Goal: Task Accomplishment & Management: Manage account settings

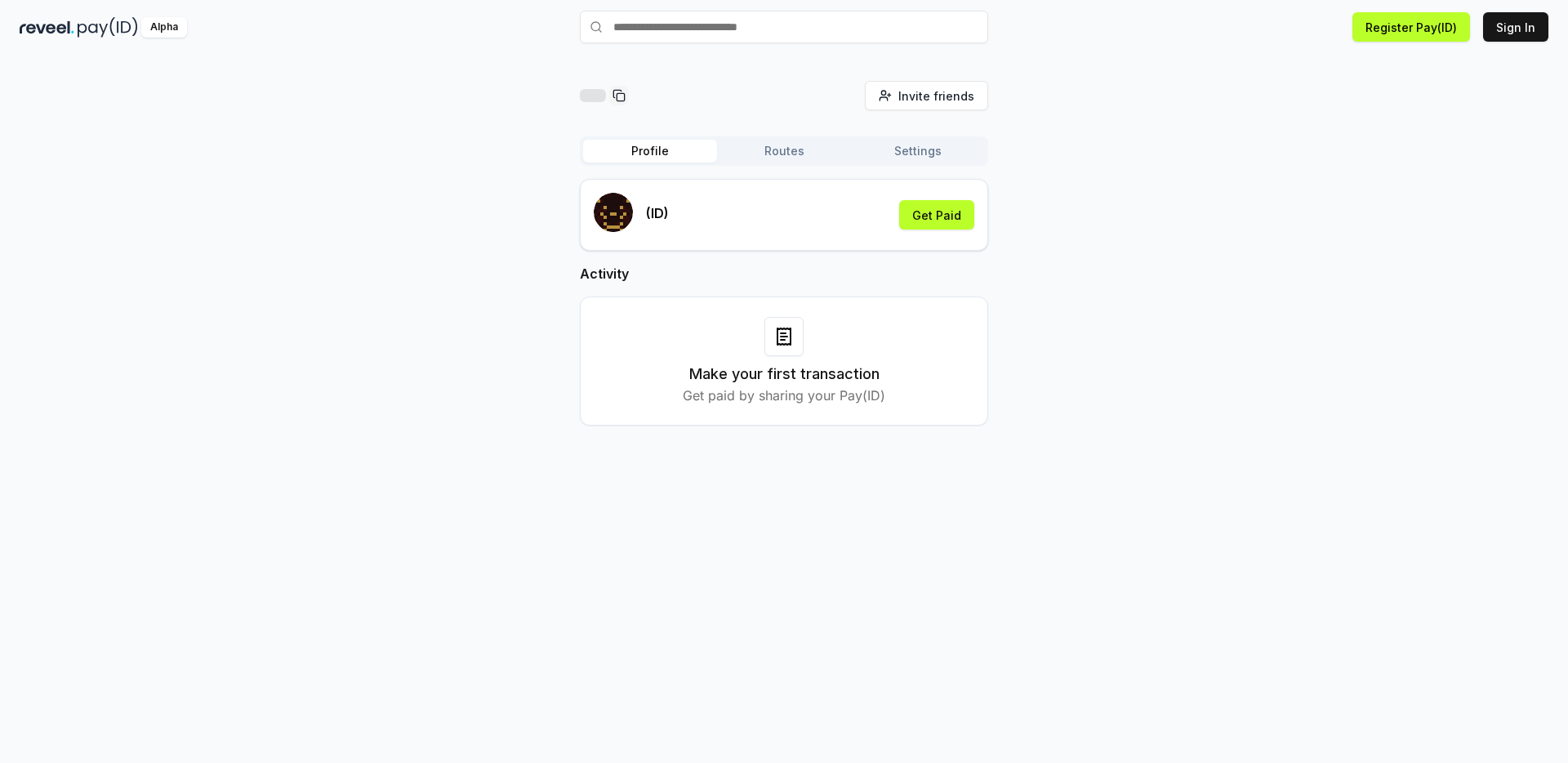
scroll to position [47, 0]
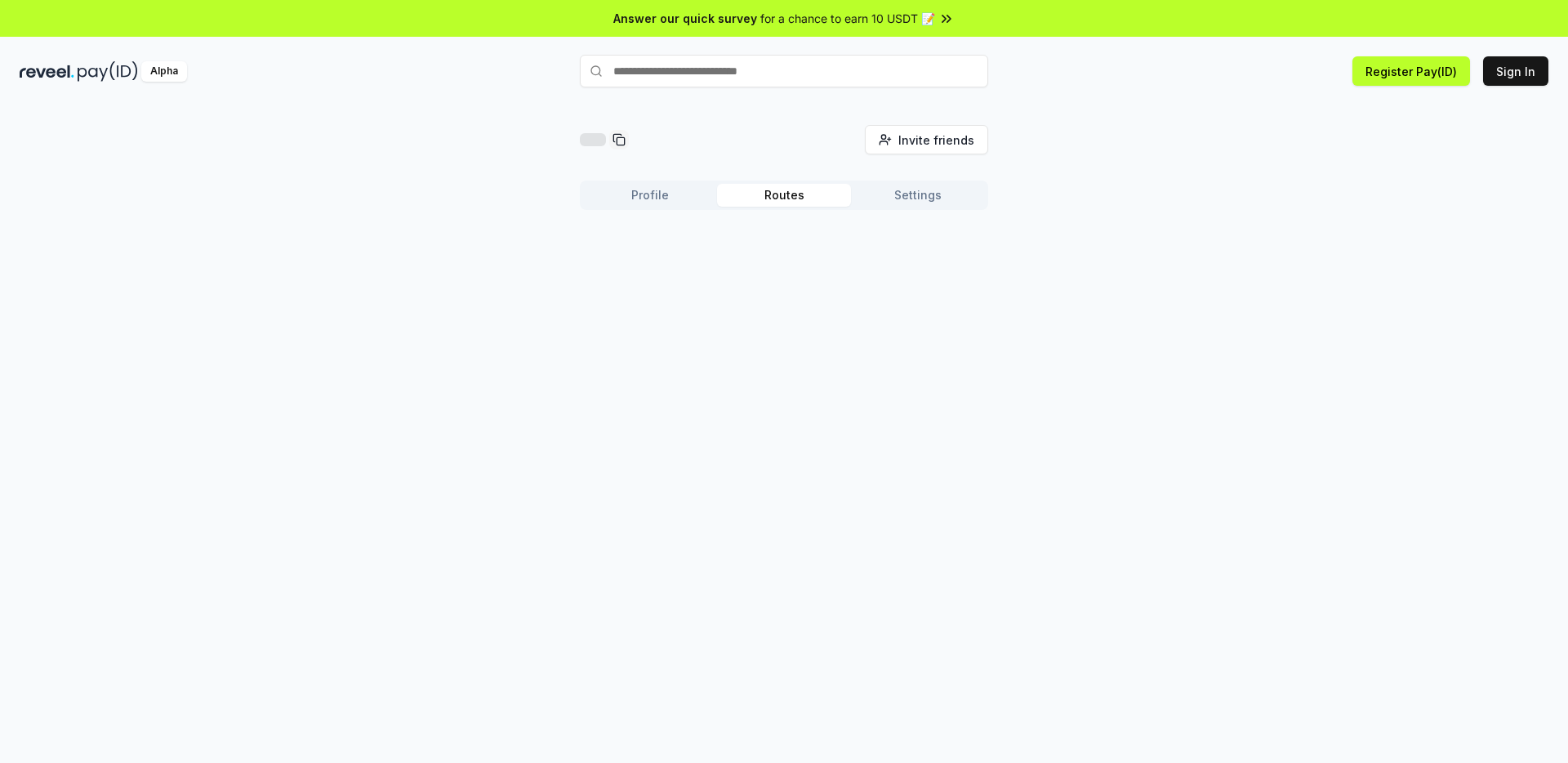
click at [787, 197] on button "Routes" at bounding box center [784, 195] width 134 height 23
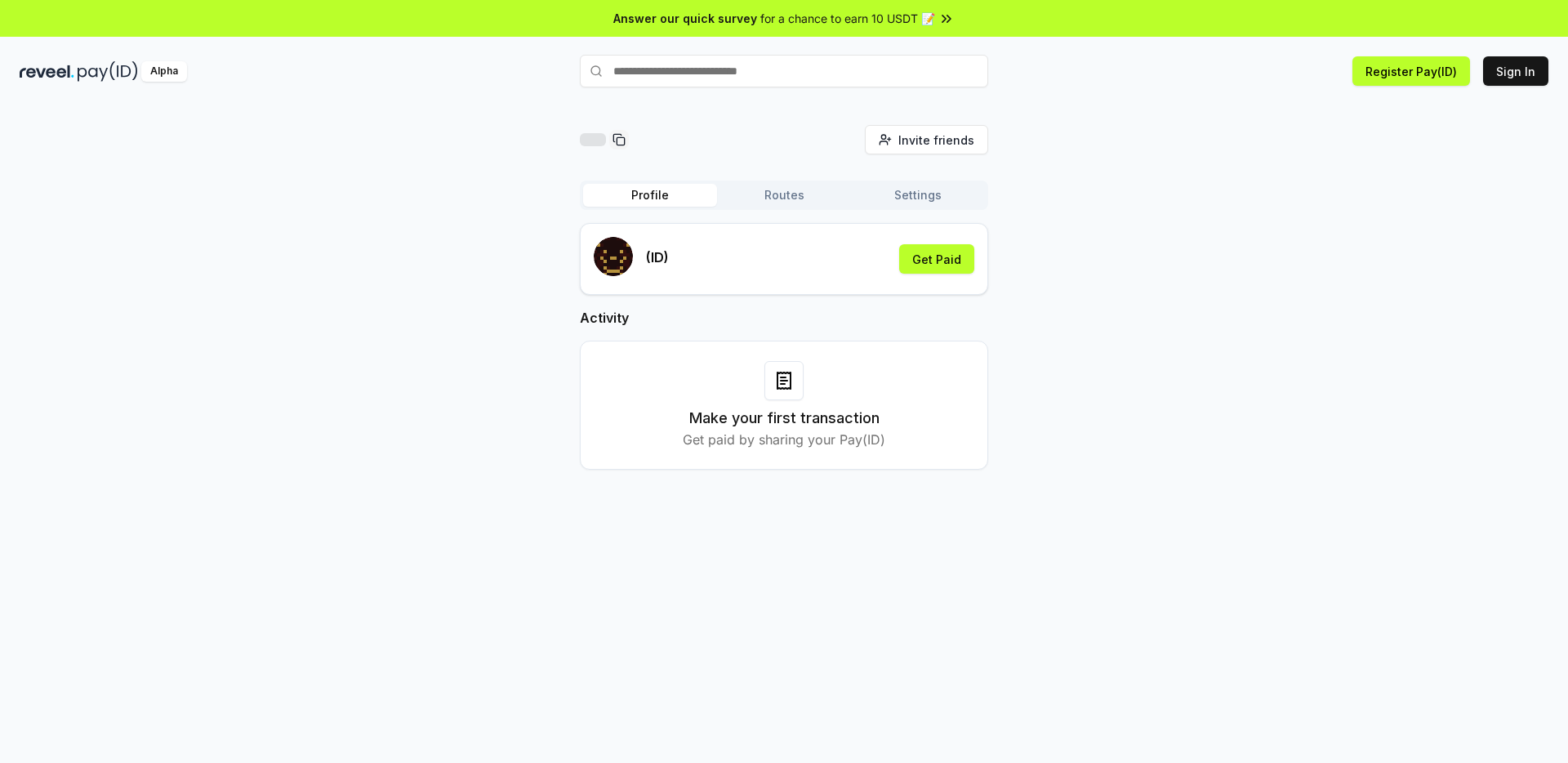
drag, startPoint x: 672, startPoint y: 194, endPoint x: 695, endPoint y: 205, distance: 25.5
click at [672, 194] on button "Profile" at bounding box center [650, 195] width 134 height 23
click at [814, 422] on h3 "Make your first transaction" at bounding box center [784, 418] width 191 height 23
